Goal: Information Seeking & Learning: Learn about a topic

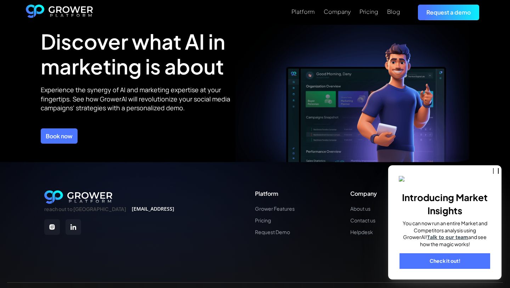
scroll to position [2548, 0]
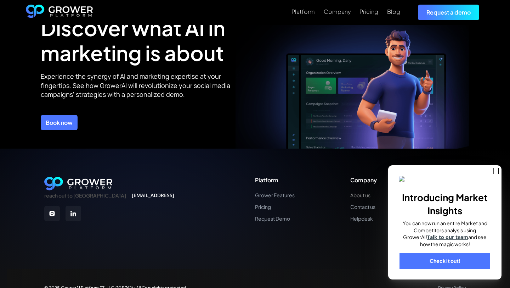
click at [363, 192] on link "About us" at bounding box center [363, 195] width 27 height 6
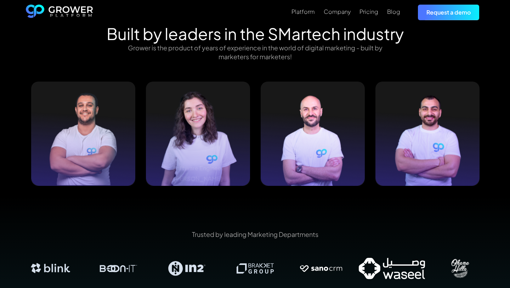
scroll to position [755, 0]
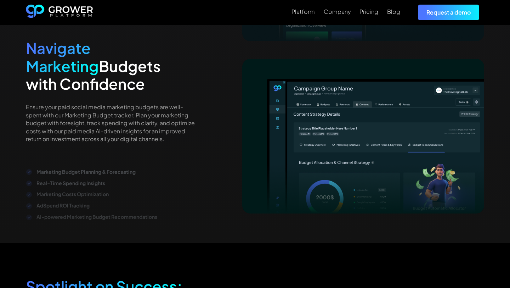
scroll to position [1620, 0]
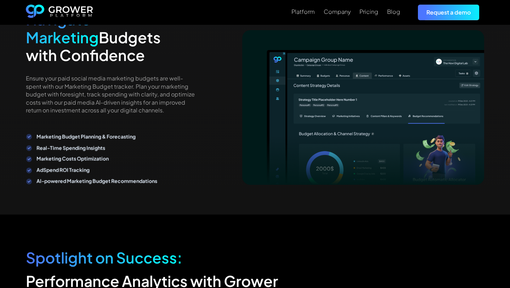
click at [367, 17] on div "Pricing" at bounding box center [369, 12] width 19 height 10
click at [367, 13] on div "Pricing" at bounding box center [369, 11] width 19 height 7
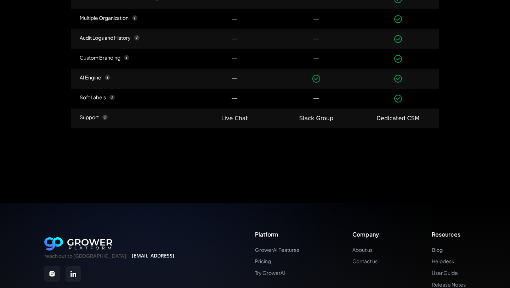
scroll to position [1113, 0]
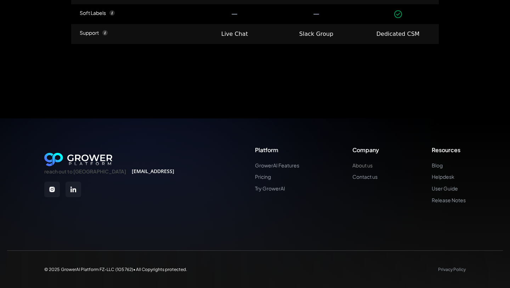
click at [368, 164] on link "About us" at bounding box center [365, 165] width 27 height 6
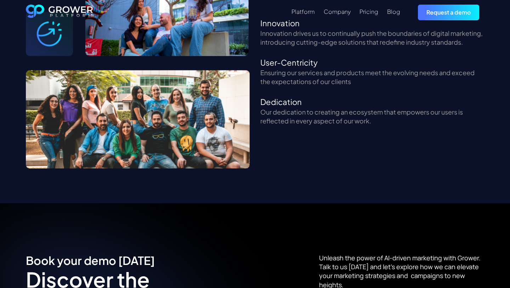
scroll to position [893, 0]
